Goal: Navigation & Orientation: Find specific page/section

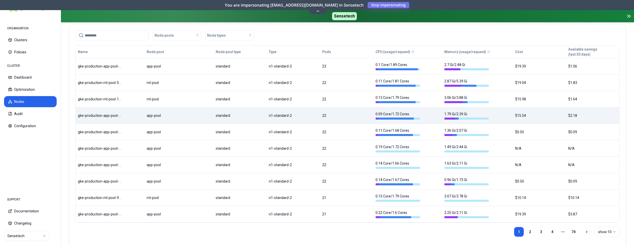
scroll to position [146, 0]
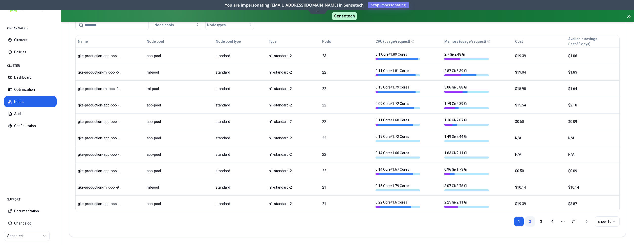
click at [527, 222] on link "2" at bounding box center [530, 221] width 10 height 10
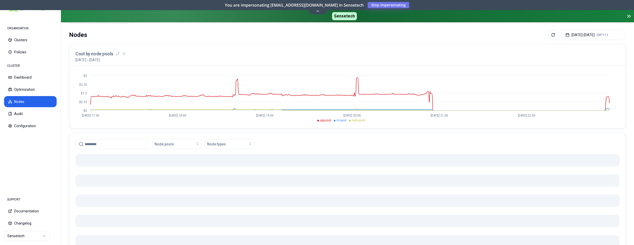
scroll to position [0, 0]
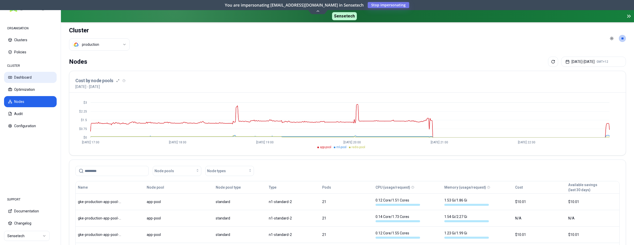
click at [30, 79] on button "Dashboard" at bounding box center [30, 77] width 53 height 11
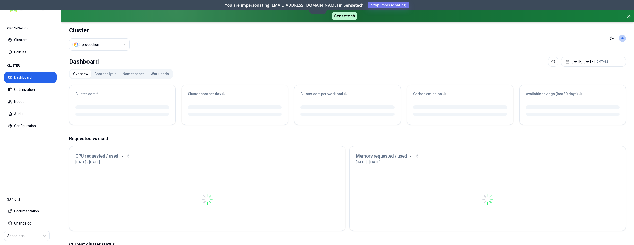
click at [119, 47] on html "ORGANISATION Clusters Policies CLUSTER Dashboard Optimization Nodes Audit Confi…" at bounding box center [317, 122] width 634 height 245
click at [110, 48] on html "ORGANISATION Clusters Policies CLUSTER Dashboard Optimization Nodes Audit Confi…" at bounding box center [317, 122] width 634 height 245
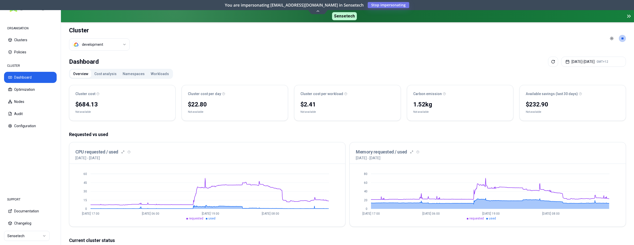
click at [88, 43] on html "ORGANISATION Clusters Policies CLUSTER Dashboard Optimization Nodes Audit Confi…" at bounding box center [317, 122] width 634 height 245
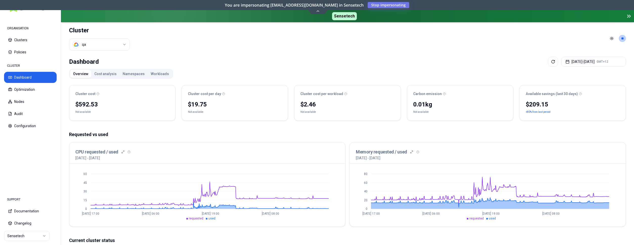
click at [124, 44] on html "ORGANISATION Clusters Policies CLUSTER Dashboard Optimization Nodes Audit Confi…" at bounding box center [317, 122] width 634 height 245
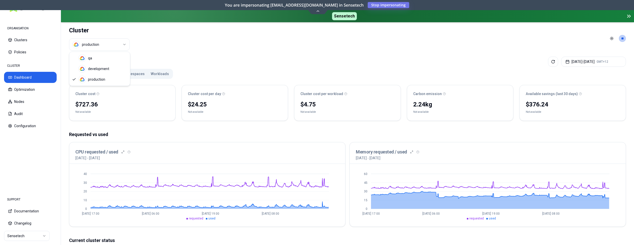
click at [100, 43] on html "ORGANISATION Clusters Policies CLUSTER Dashboard Optimization Nodes Audit Confi…" at bounding box center [317, 122] width 634 height 245
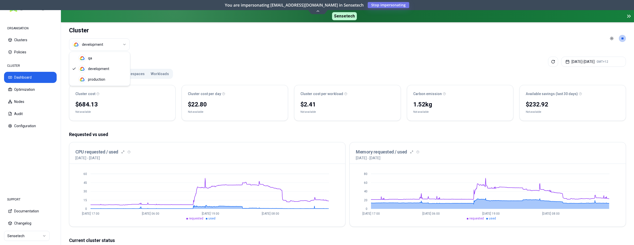
click at [109, 49] on html "ORGANISATION Clusters Policies CLUSTER Dashboard Optimization Nodes Audit Confi…" at bounding box center [317, 122] width 634 height 245
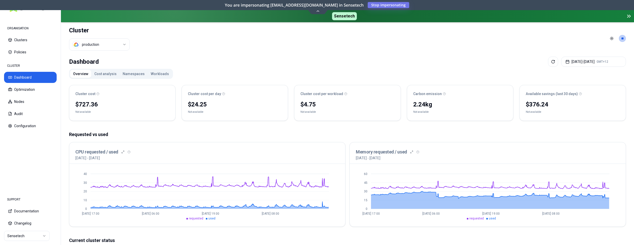
click at [106, 45] on html "ORGANISATION Clusters Policies CLUSTER Dashboard Optimization Nodes Audit Confi…" at bounding box center [317, 122] width 634 height 245
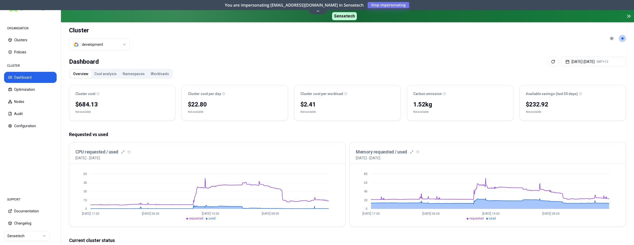
click at [85, 45] on html "ORGANISATION Clusters Policies CLUSTER Dashboard Optimization Nodes Audit Confi…" at bounding box center [317, 122] width 634 height 245
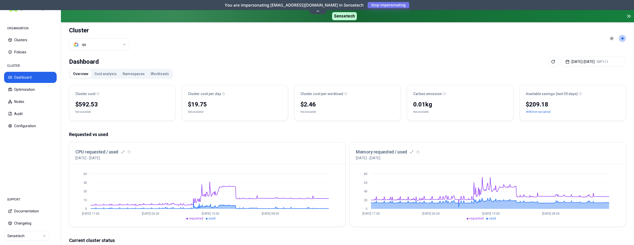
click at [121, 45] on html "ORGANISATION Clusters Policies CLUSTER Dashboard Optimization Nodes Audit Confi…" at bounding box center [317, 122] width 634 height 245
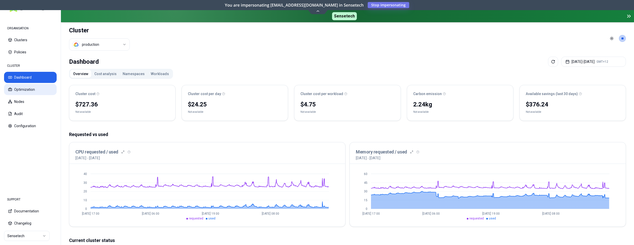
click at [28, 86] on button "Optimization" at bounding box center [30, 89] width 53 height 11
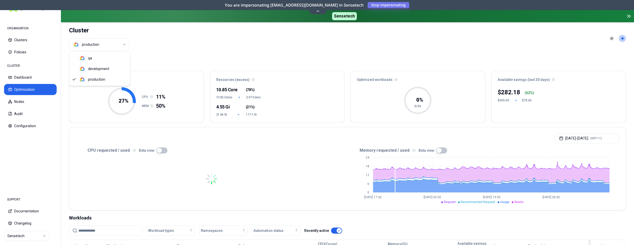
click at [116, 47] on html "ORGANISATION Clusters Policies CLUSTER Dashboard Optimization Nodes Audit Confi…" at bounding box center [317, 122] width 634 height 245
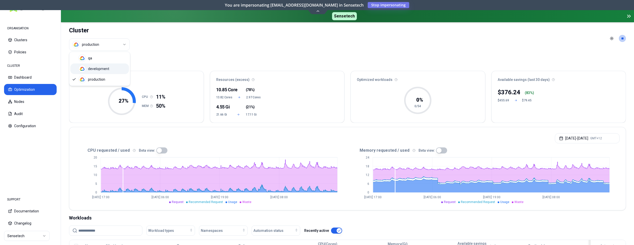
drag, startPoint x: 110, startPoint y: 56, endPoint x: 107, endPoint y: 66, distance: 10.2
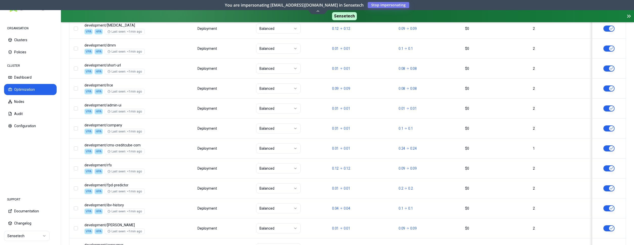
scroll to position [633, 0]
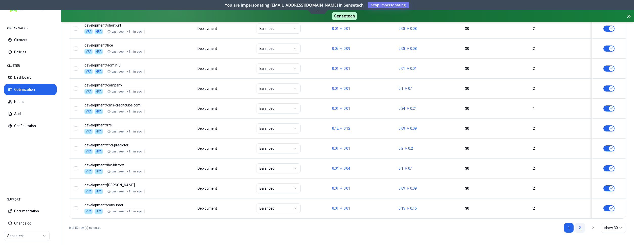
click at [578, 226] on link "2" at bounding box center [580, 228] width 10 height 10
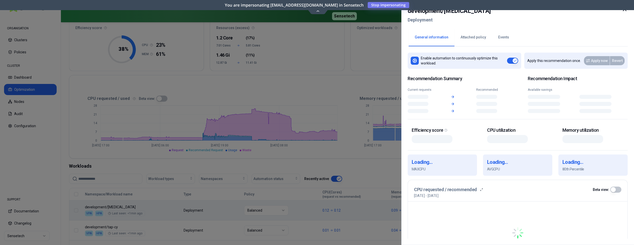
scroll to position [52, 0]
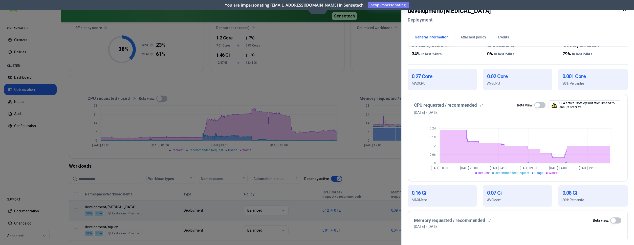
scroll to position [43, 0]
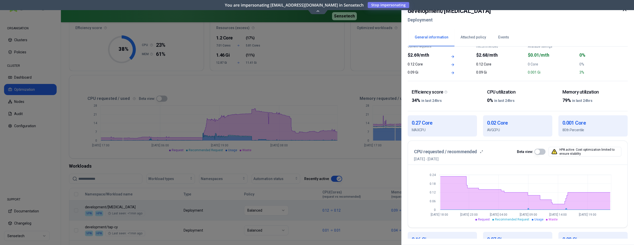
click at [349, 74] on div at bounding box center [317, 122] width 634 height 245
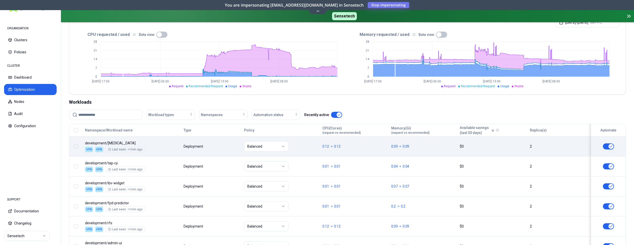
scroll to position [52, 0]
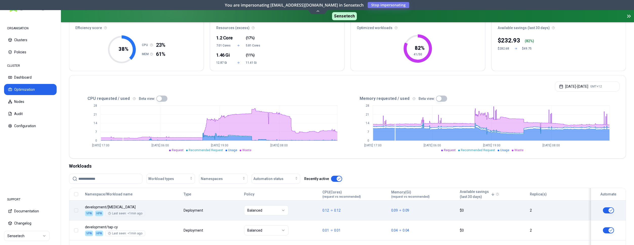
click at [28, 88] on button "Optimization" at bounding box center [30, 89] width 53 height 11
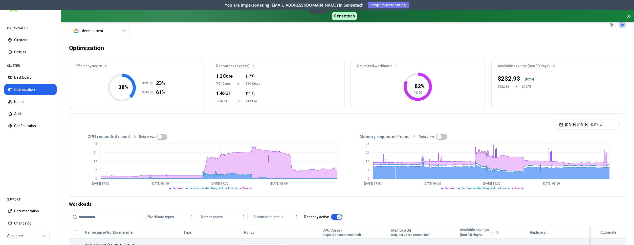
scroll to position [0, 0]
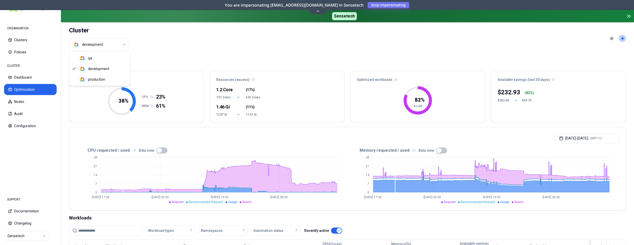
click at [113, 43] on html "ORGANISATION Clusters Policies CLUSTER Dashboard Optimization Nodes Audit Confi…" at bounding box center [317, 122] width 634 height 245
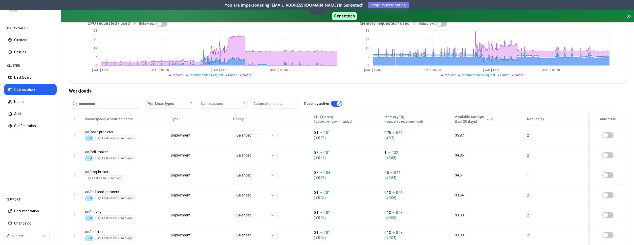
scroll to position [129, 0]
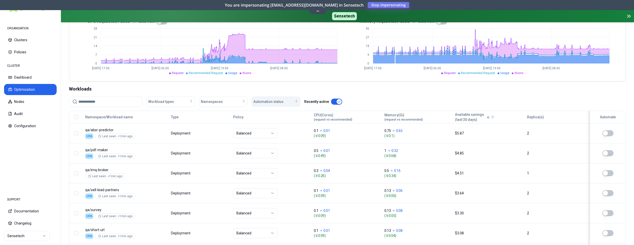
click at [284, 101] on div "Automation status" at bounding box center [275, 101] width 45 height 5
click at [274, 112] on div "on" at bounding box center [277, 113] width 48 height 8
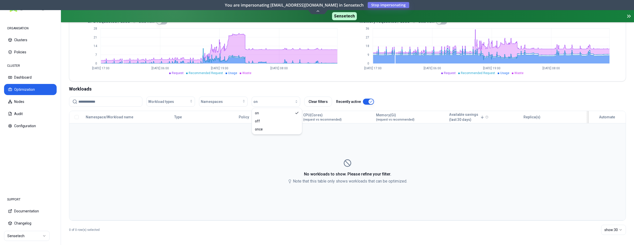
click at [465, 160] on div "No workloads to show. Please refine your filter. Note that this table only show…" at bounding box center [348, 171] width 556 height 25
click at [285, 100] on div "button" at bounding box center [278, 102] width 41 height 4
click at [298, 113] on icon "Suggestions" at bounding box center [297, 113] width 3 height 2
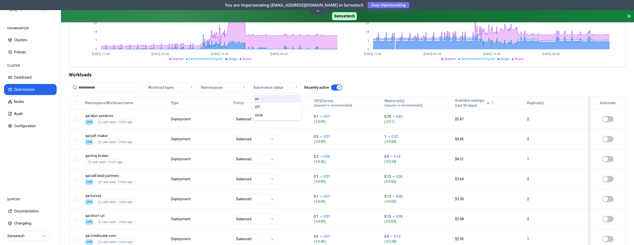
scroll to position [14, 0]
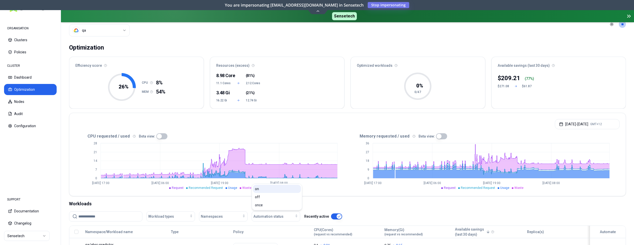
click at [355, 187] on icon "0 9 18 27 36 [DATE] 17:00 [DATE] 06:00 [DATE] 19:00 [DATE] 08:00" at bounding box center [483, 164] width 272 height 51
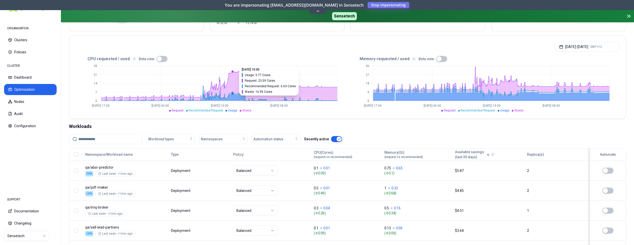
scroll to position [0, 0]
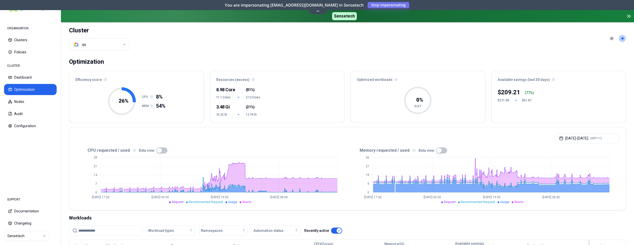
click at [110, 44] on html "ORGANISATION Clusters Policies CLUSTER Dashboard Optimization Nodes Audit Confi…" at bounding box center [317, 122] width 634 height 245
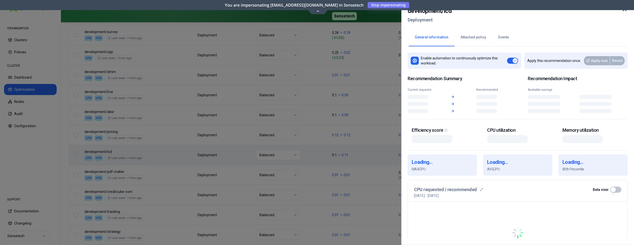
scroll to position [387, 0]
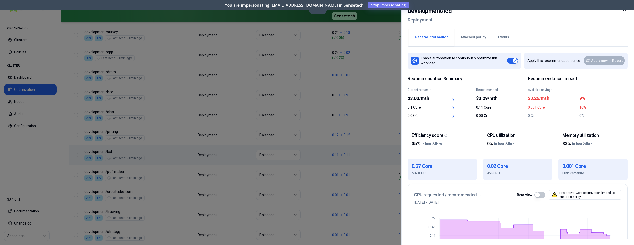
click at [624, 10] on icon at bounding box center [624, 9] width 3 height 3
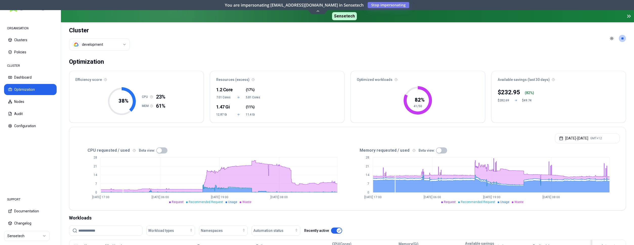
click at [121, 45] on html "ORGANISATION Clusters Policies CLUSTER Dashboard Optimization Nodes Audit Confi…" at bounding box center [317, 122] width 634 height 245
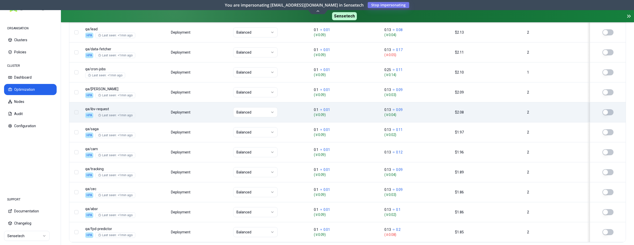
scroll to position [633, 0]
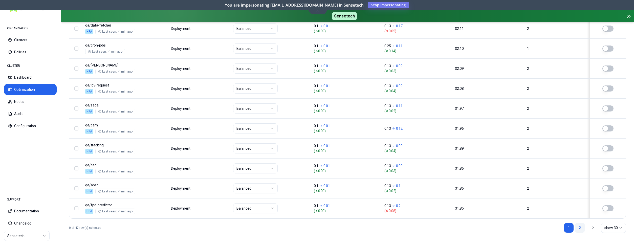
click at [578, 229] on link "2" at bounding box center [580, 228] width 10 height 10
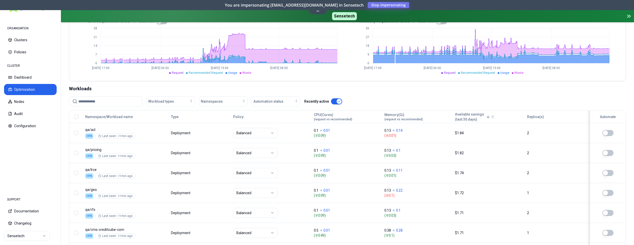
scroll to position [129, 0]
